Goal: Transaction & Acquisition: Purchase product/service

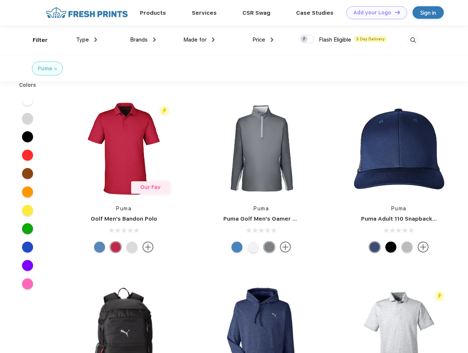
click at [374, 12] on link "Add your Logo Design Tool" at bounding box center [376, 12] width 61 height 13
click at [0, 0] on div "Design Tool" at bounding box center [0, 0] width 0 height 0
click at [394, 12] on link "Add your Logo Design Tool" at bounding box center [376, 12] width 61 height 13
click at [35, 40] on div "Filter" at bounding box center [40, 40] width 15 height 8
click at [87, 40] on span "Type" at bounding box center [82, 39] width 13 height 7
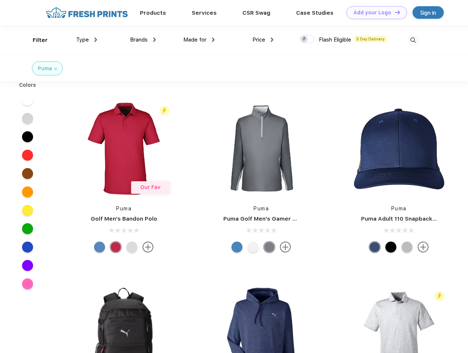
click at [143, 40] on span "Brands" at bounding box center [139, 39] width 18 height 7
click at [199, 40] on span "Made for" at bounding box center [194, 39] width 23 height 7
click at [263, 40] on span "Price" at bounding box center [258, 39] width 13 height 7
click at [307, 39] on div at bounding box center [307, 39] width 14 height 8
click at [304, 39] on input "checkbox" at bounding box center [302, 37] width 5 height 5
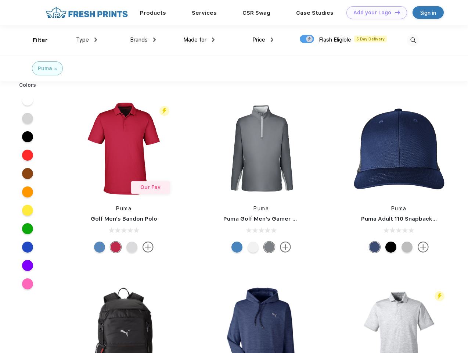
click at [413, 40] on img at bounding box center [413, 40] width 12 height 12
